Goal: Transaction & Acquisition: Subscribe to service/newsletter

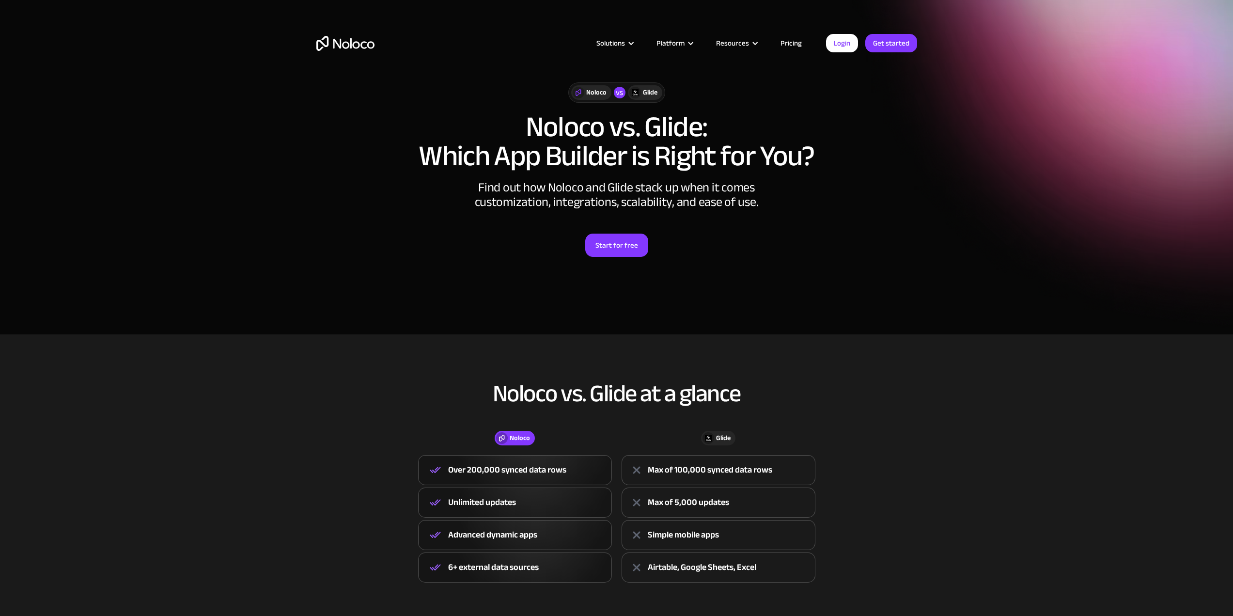
click at [785, 44] on link "Pricing" at bounding box center [792, 43] width 46 height 13
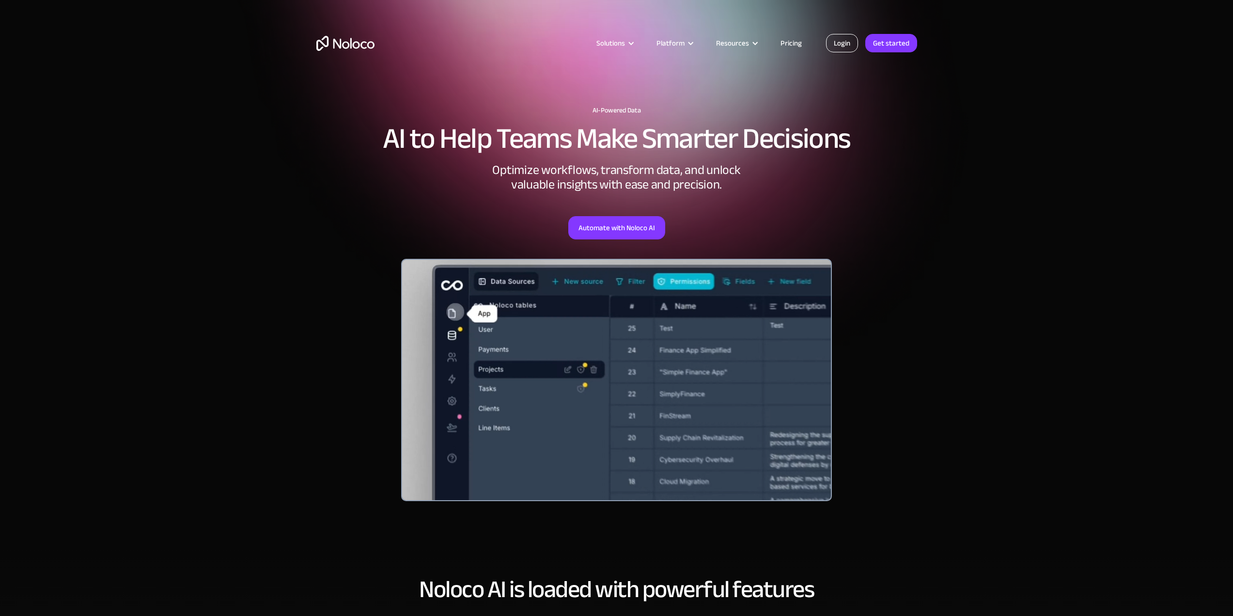
click at [837, 40] on link "Login" at bounding box center [842, 43] width 32 height 18
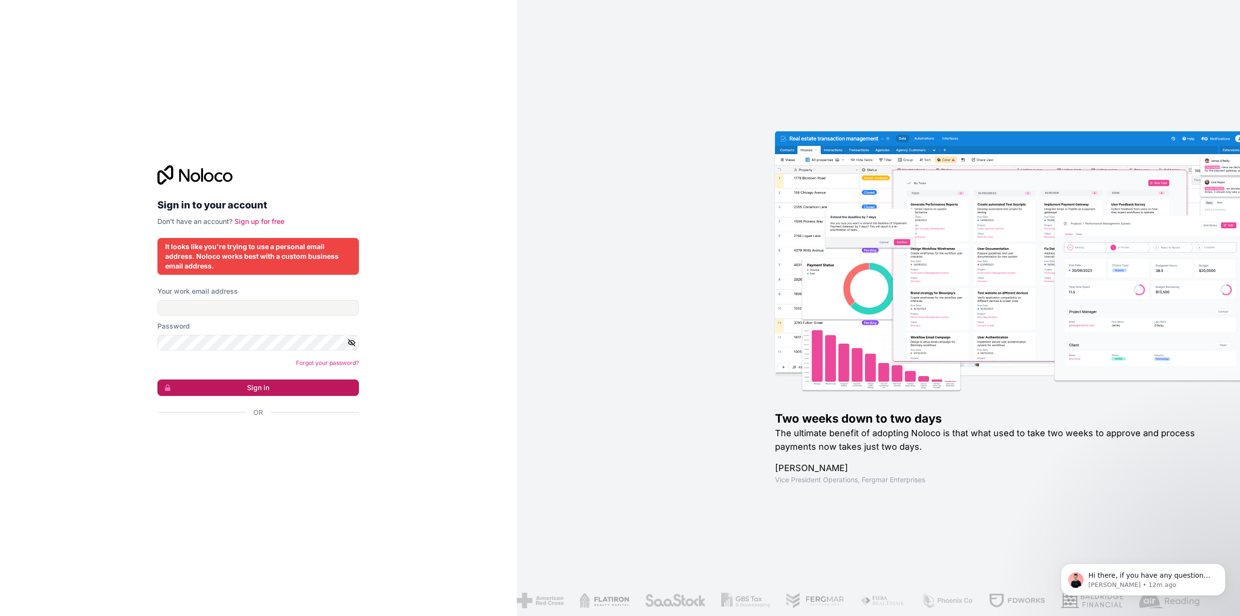
click at [274, 386] on button "Sign in" at bounding box center [258, 387] width 202 height 16
click at [258, 225] on link "Sign up for free" at bounding box center [260, 221] width 50 height 8
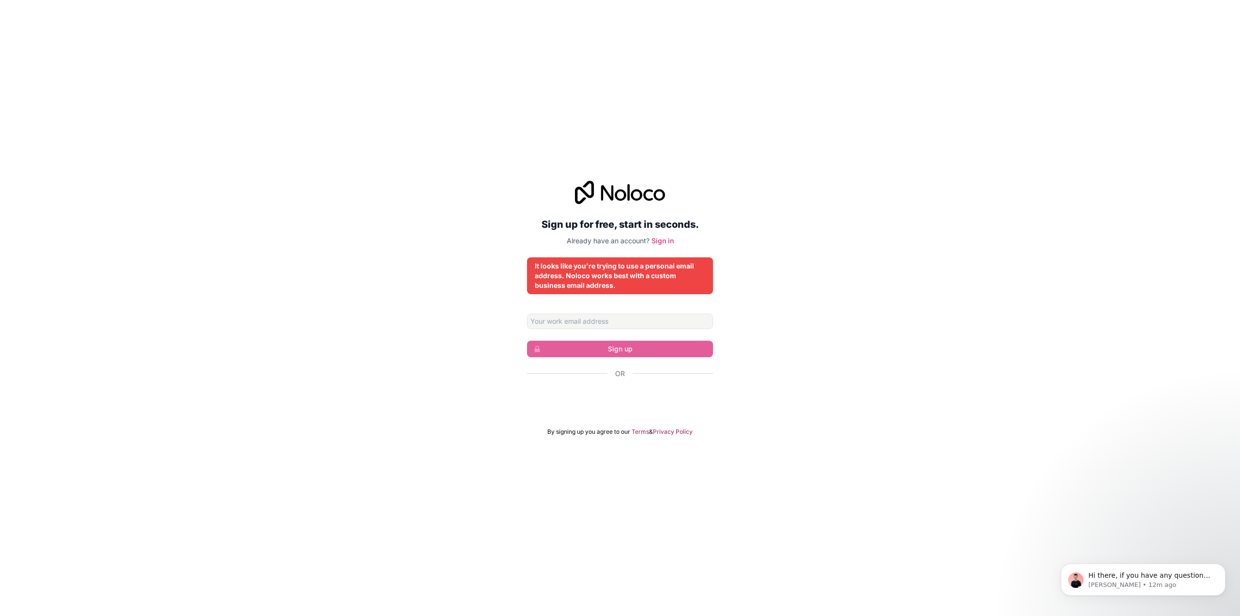
click at [654, 298] on div "Sign up for free, start in seconds. Already have an account? Sign in It looks l…" at bounding box center [620, 308] width 186 height 255
